Goal: Find specific page/section: Find specific page/section

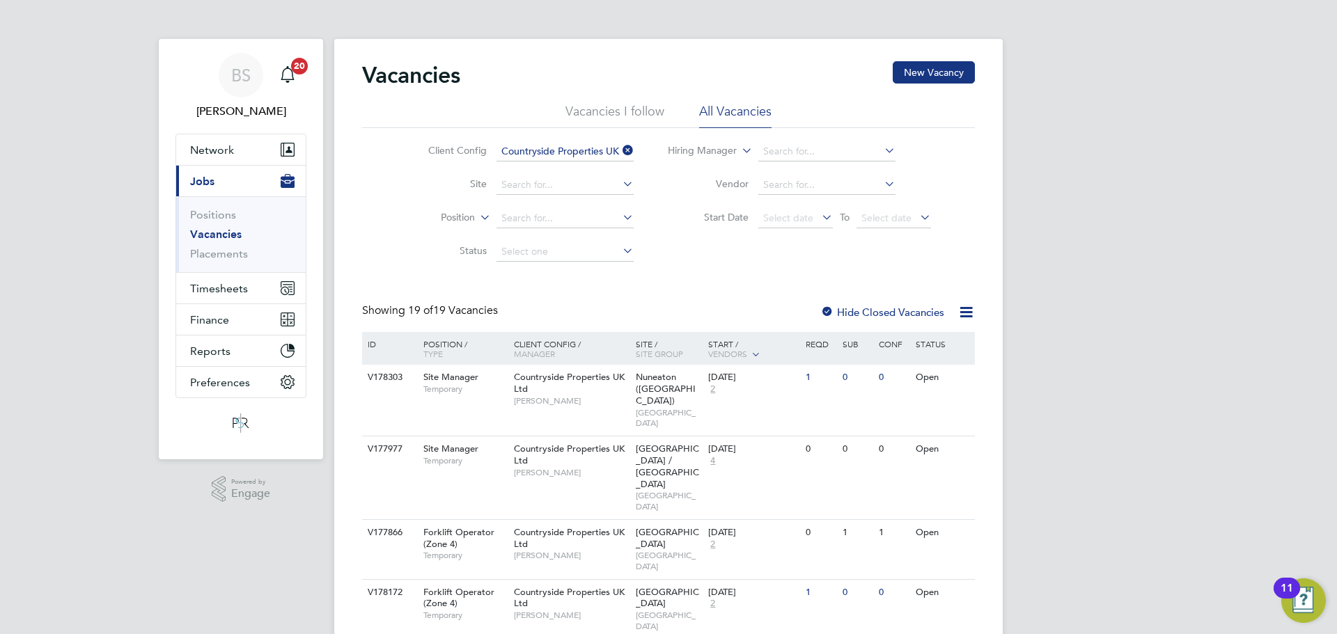
click at [620, 144] on icon at bounding box center [620, 150] width 0 height 19
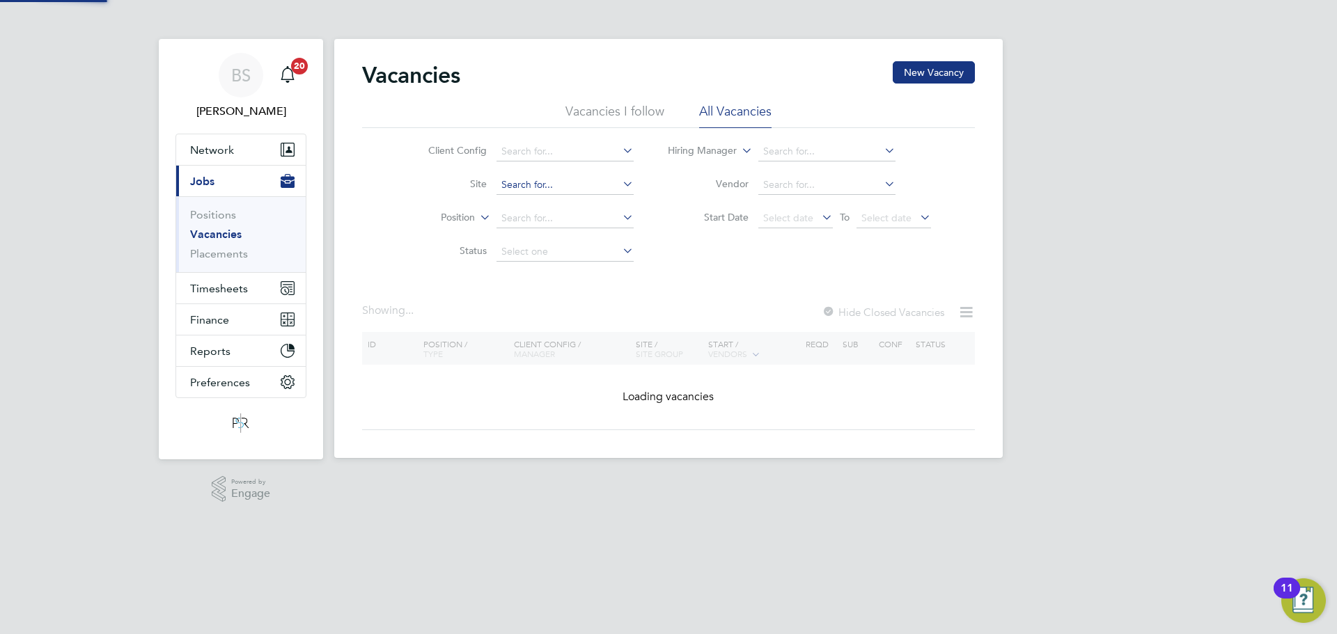
click at [534, 181] on input at bounding box center [565, 184] width 137 height 19
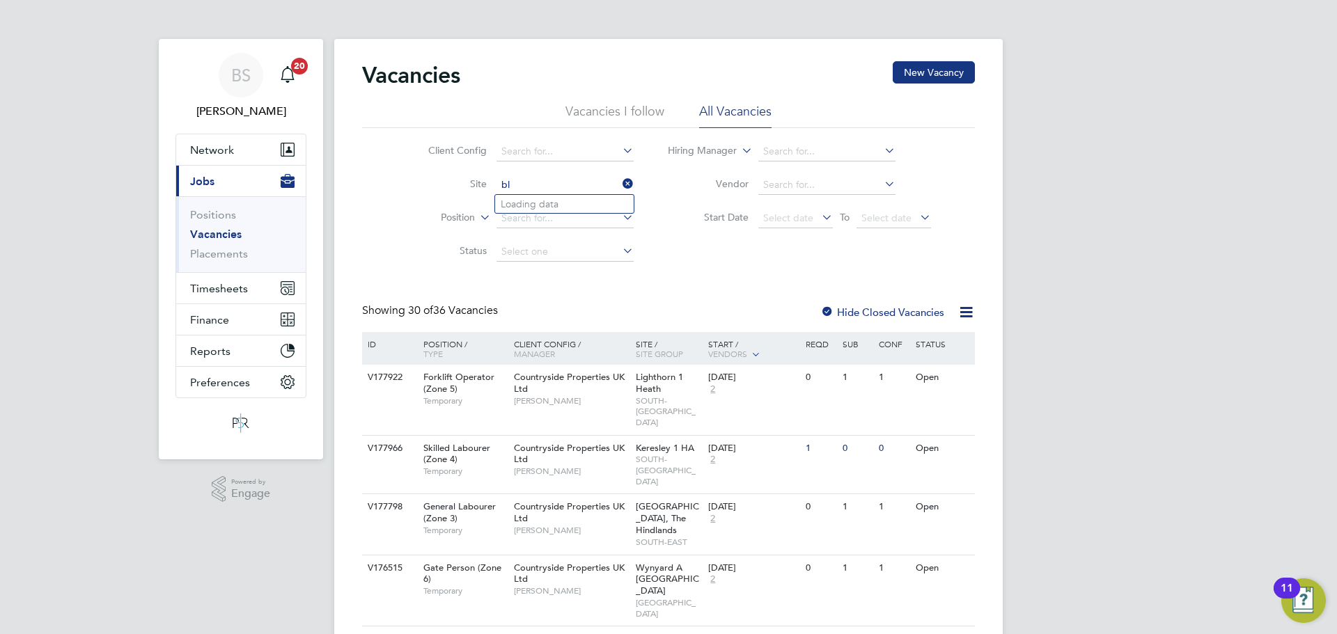
type input "b"
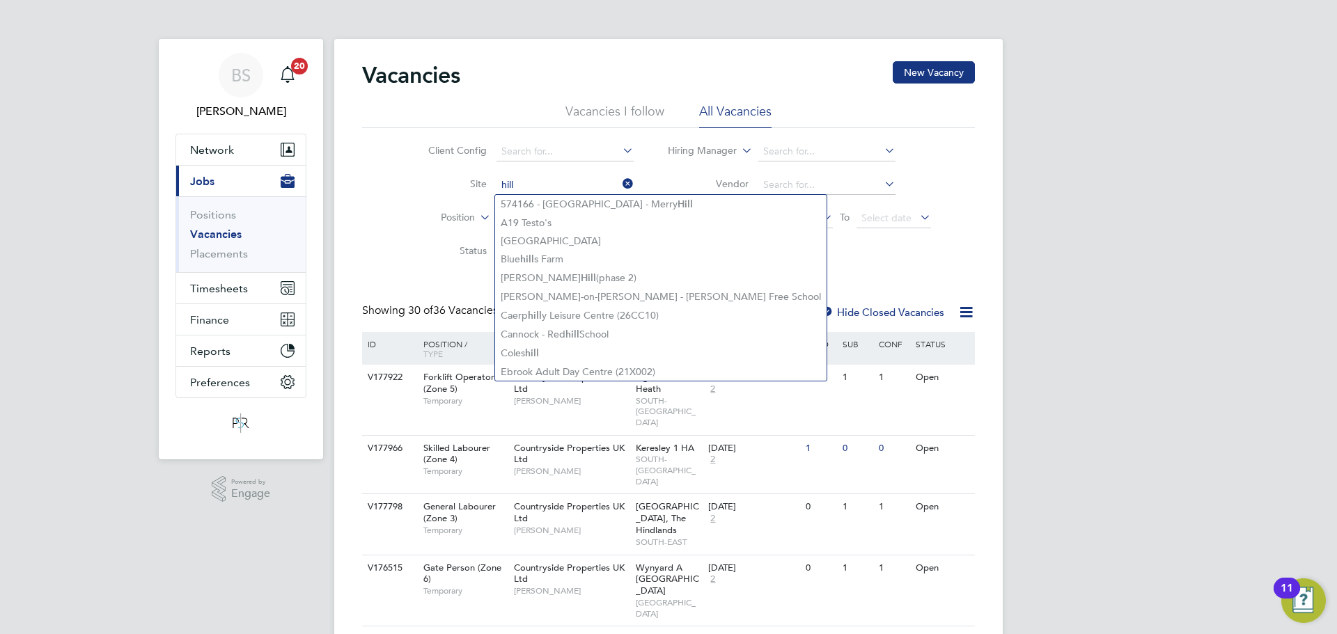
type input "hill"
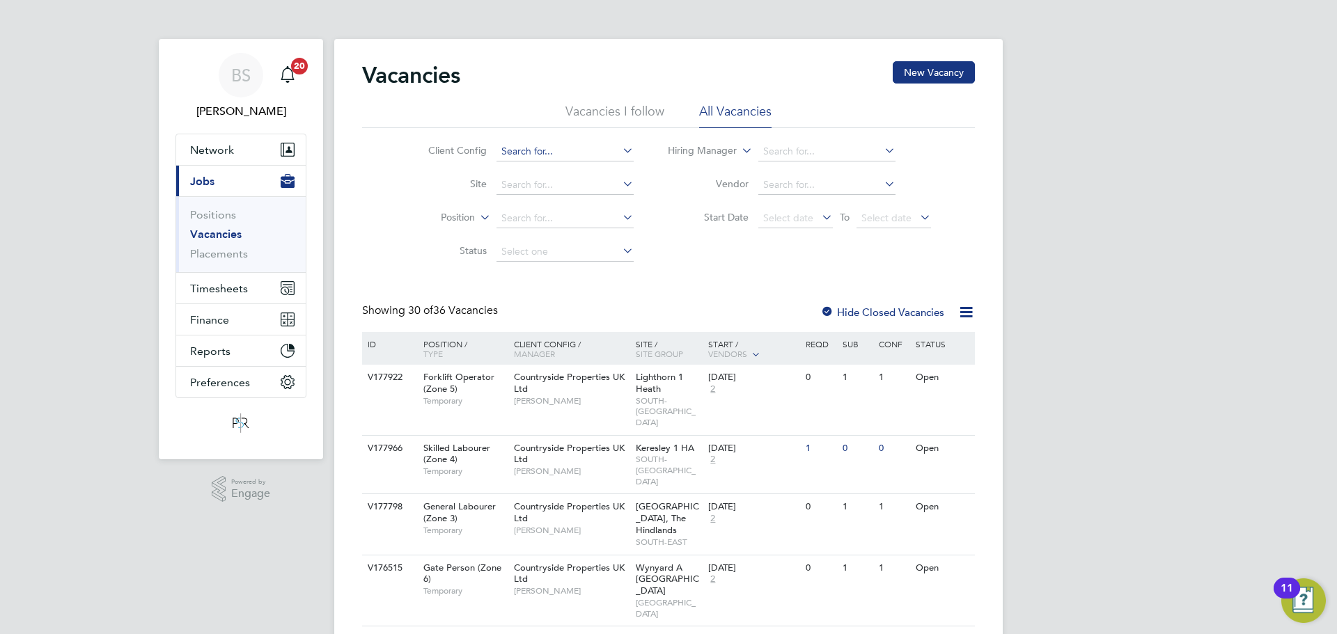
click at [508, 148] on input at bounding box center [565, 151] width 137 height 19
click at [531, 172] on b "Countryside" at bounding box center [528, 171] width 55 height 12
type input "Countryside Properties UK Ltd"
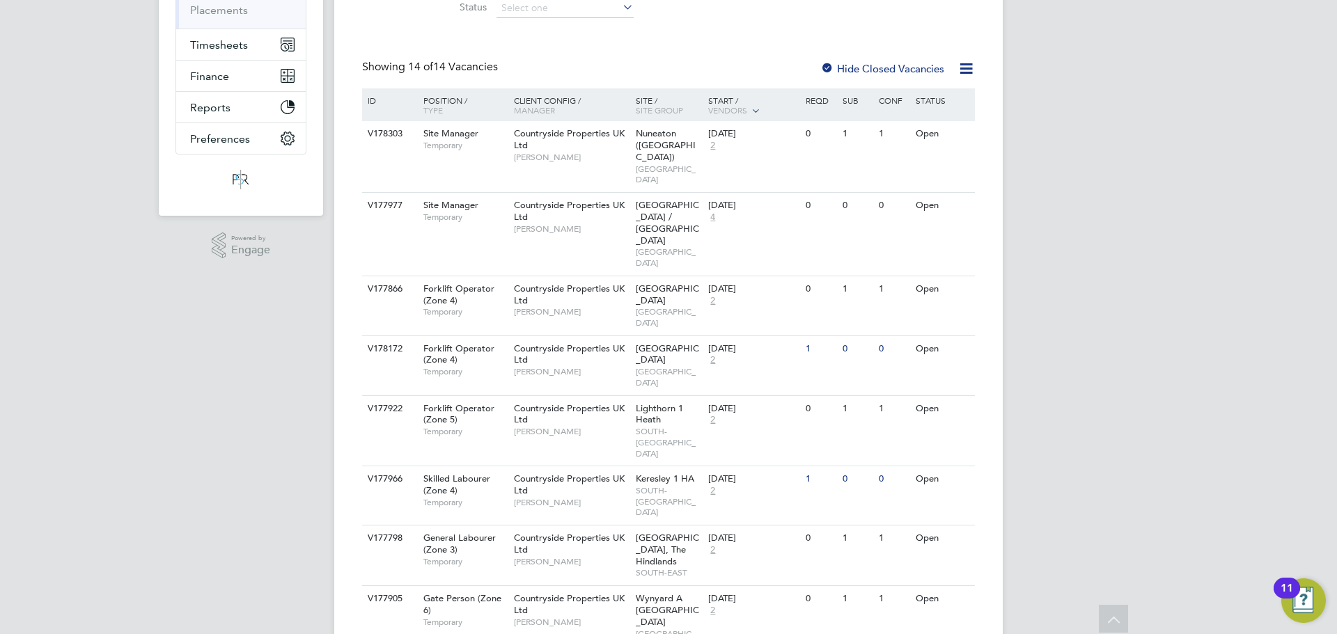
scroll to position [279, 0]
